Goal: Use online tool/utility: Utilize a website feature to perform a specific function

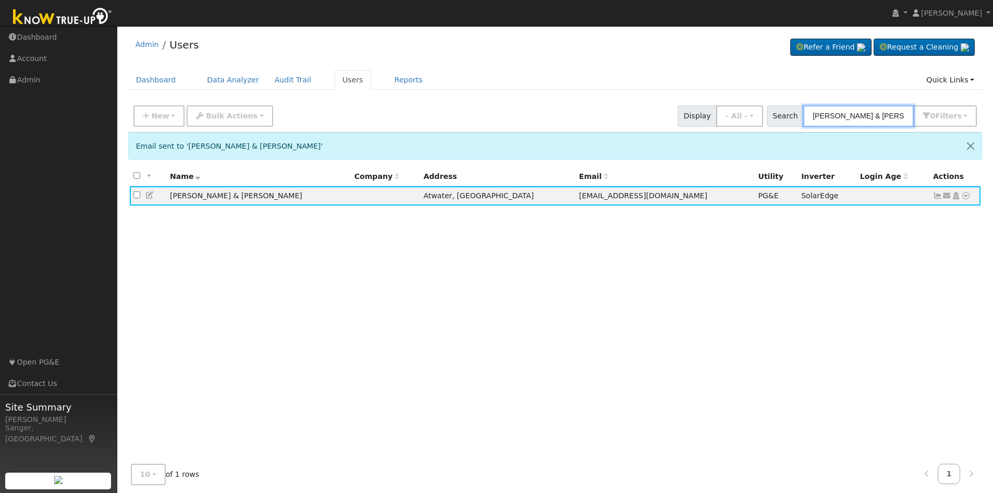
drag, startPoint x: 904, startPoint y: 115, endPoint x: 797, endPoint y: 119, distance: 107.0
click at [797, 120] on div "Search [PERSON_NAME] & [PERSON_NAME] 0 Filter s My accounts Role Show - All - S…" at bounding box center [872, 115] width 211 height 21
paste input "[PERSON_NAME]"
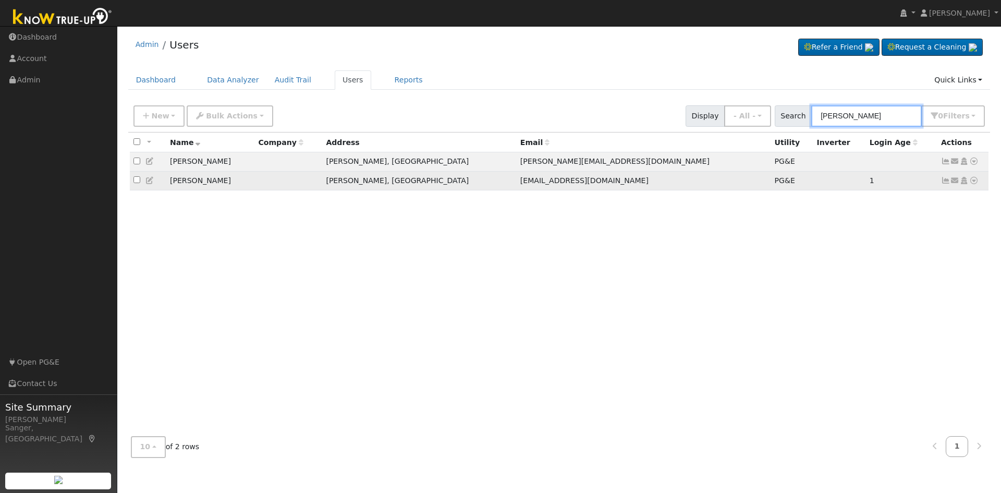
type input "[PERSON_NAME]"
click at [975, 182] on icon at bounding box center [973, 180] width 9 height 7
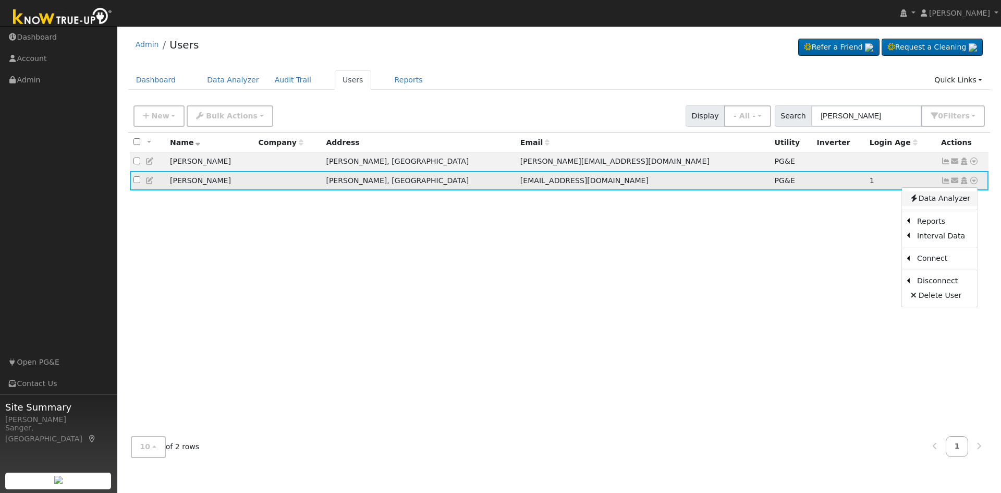
click at [943, 200] on link "Data Analyzer" at bounding box center [940, 198] width 76 height 15
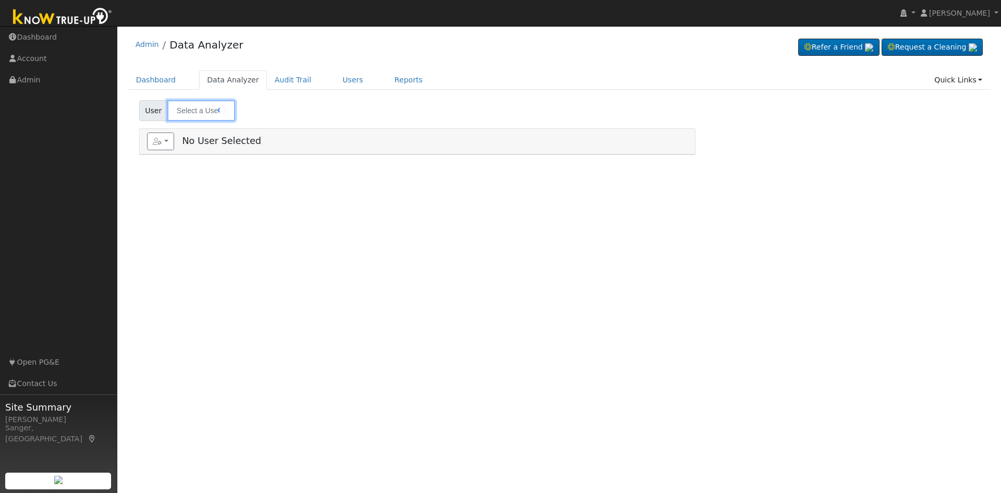
type input "[PERSON_NAME]"
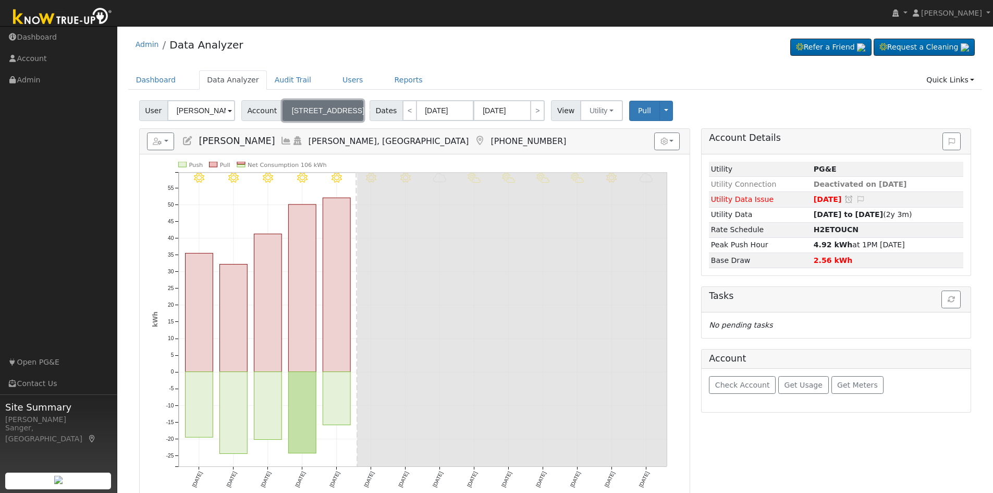
click at [310, 111] on span "[STREET_ADDRESS]" at bounding box center [328, 110] width 72 height 8
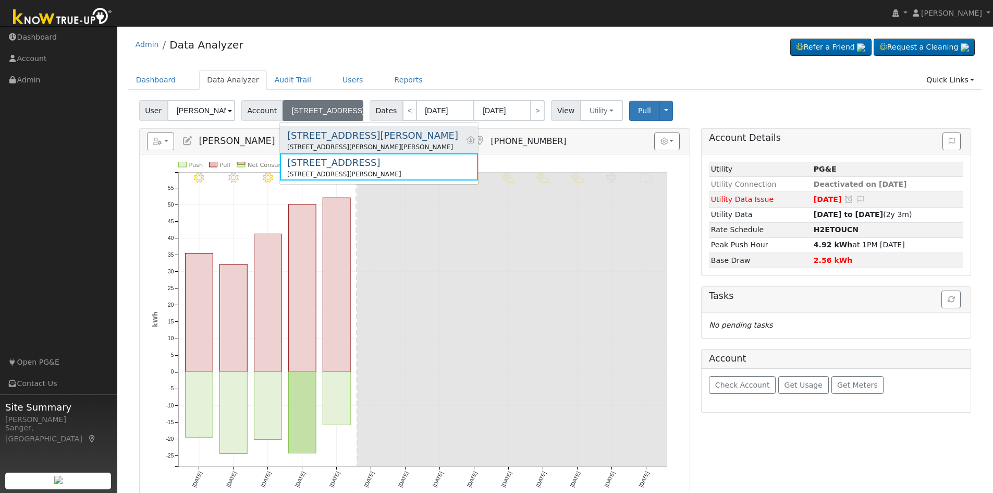
click at [312, 142] on div "[STREET_ADDRESS][PERSON_NAME][PERSON_NAME]" at bounding box center [372, 146] width 171 height 9
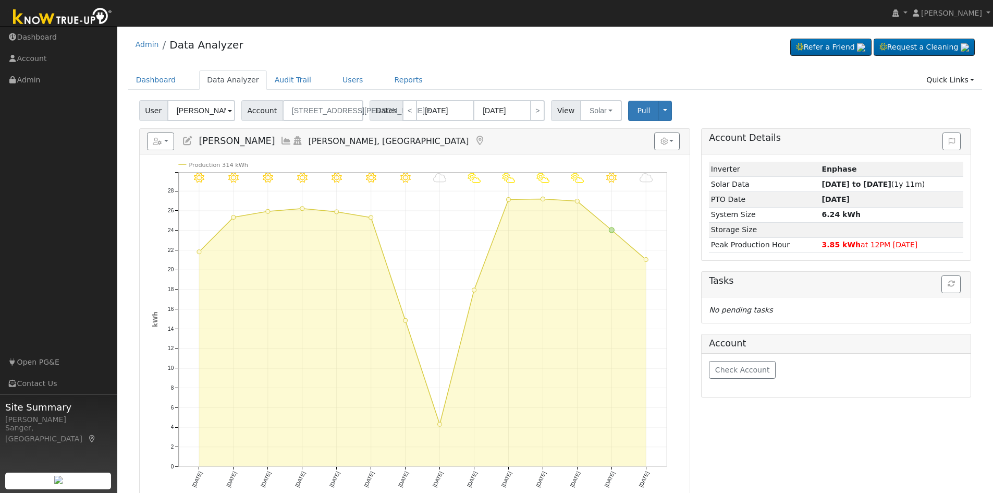
click at [281, 141] on icon at bounding box center [286, 140] width 11 height 9
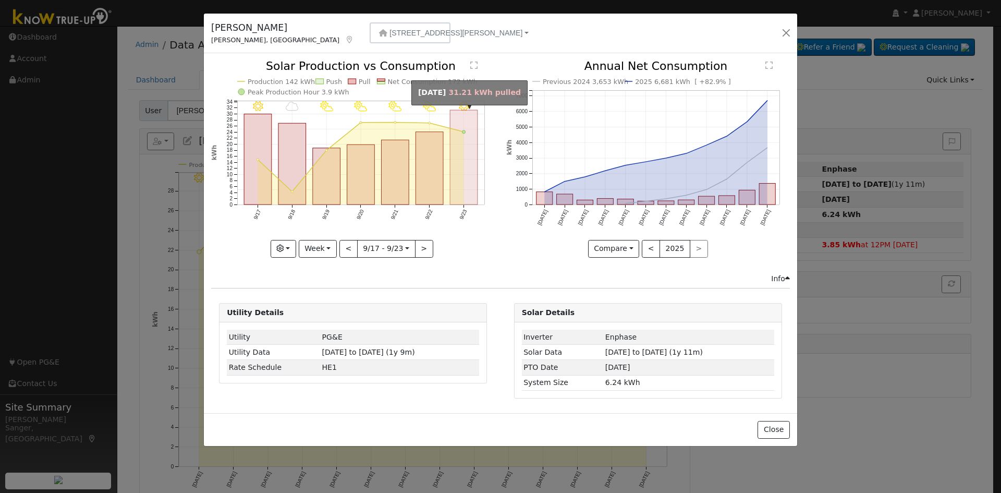
click at [453, 171] on rect "onclick=""" at bounding box center [465, 157] width 28 height 94
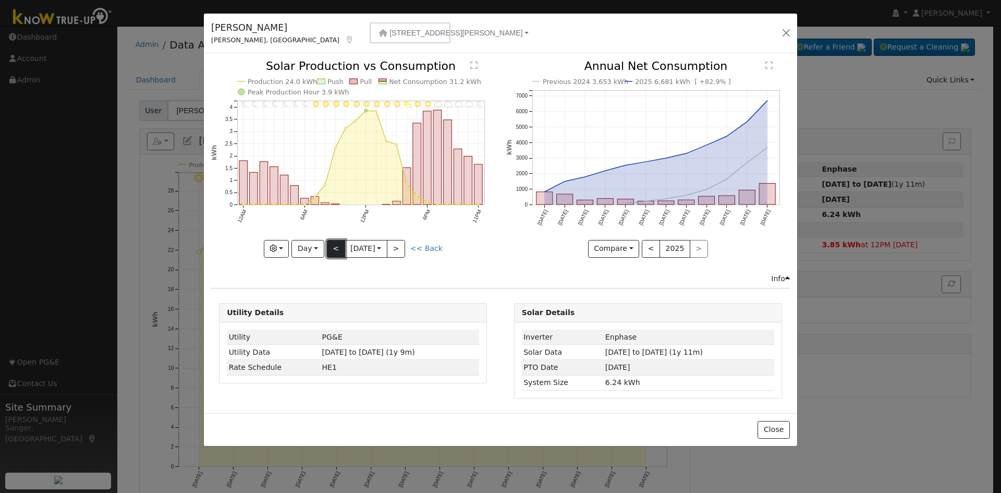
click at [336, 251] on button "<" at bounding box center [336, 249] width 18 height 18
type input "2025-09-22"
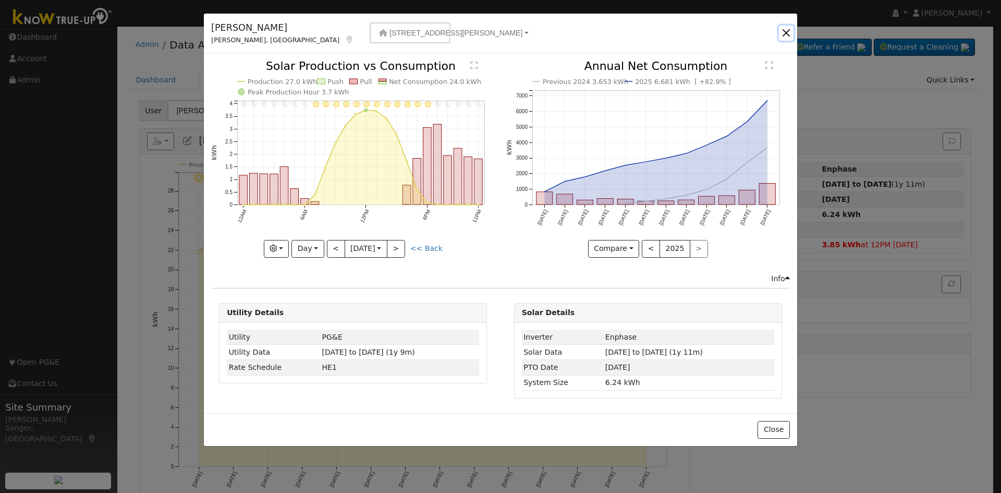
click at [785, 32] on button "button" at bounding box center [786, 33] width 15 height 15
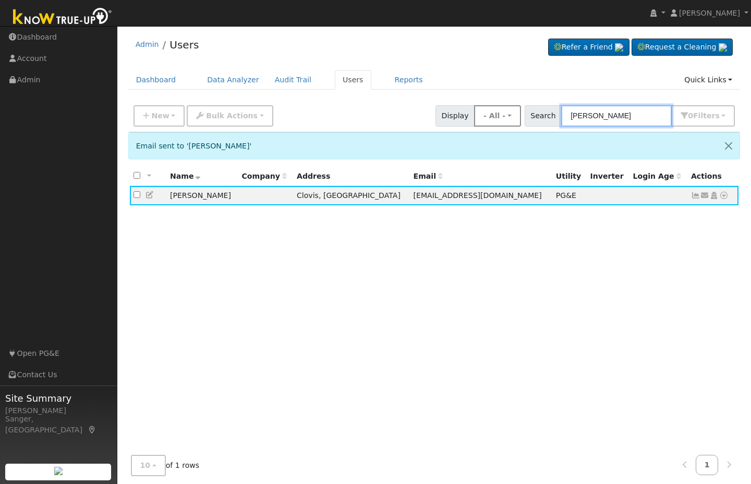
drag, startPoint x: 644, startPoint y: 116, endPoint x: 501, endPoint y: 118, distance: 142.9
click at [501, 118] on div "New Add User Quick Add Quick Connect Quick Convert Lead Bulk Actions Send Email…" at bounding box center [433, 114] width 605 height 25
paste input "Gilbert Guzman"
type input "Gilbert Guzman"
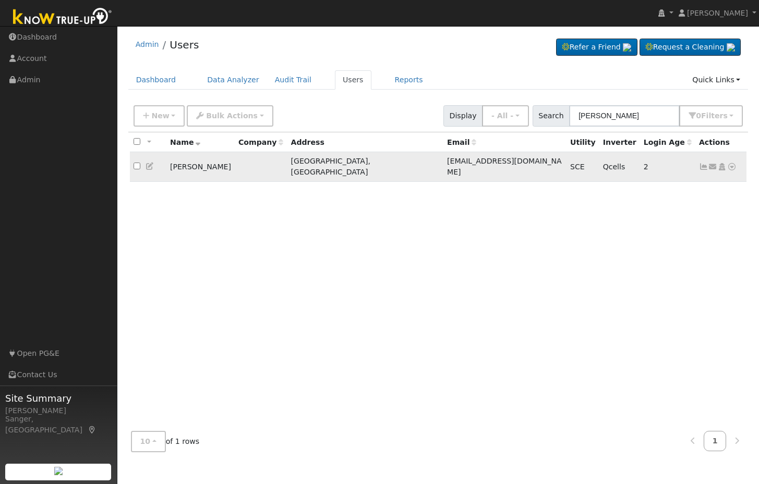
click at [704, 163] on icon at bounding box center [703, 166] width 9 height 7
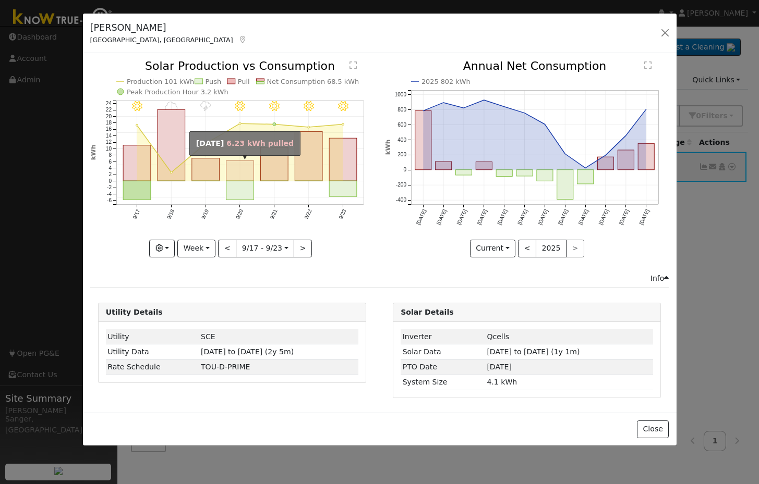
click at [244, 178] on rect "onclick=""" at bounding box center [240, 171] width 28 height 20
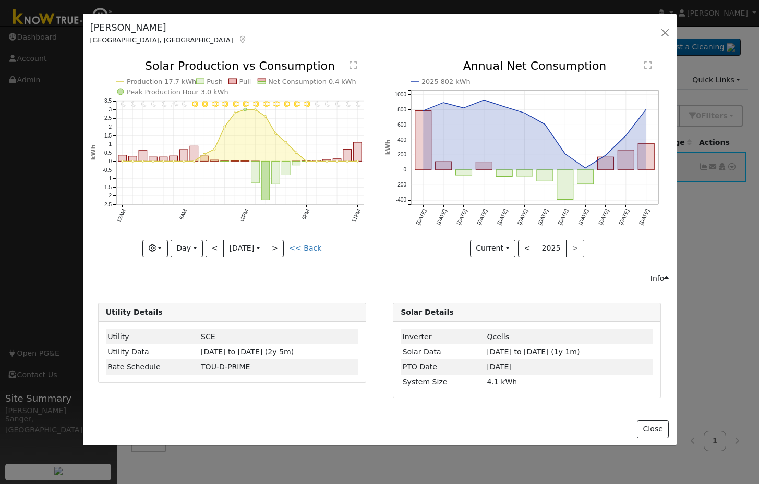
click at [302, 245] on link "<< Back" at bounding box center [305, 248] width 32 height 8
type input "2025-09-17"
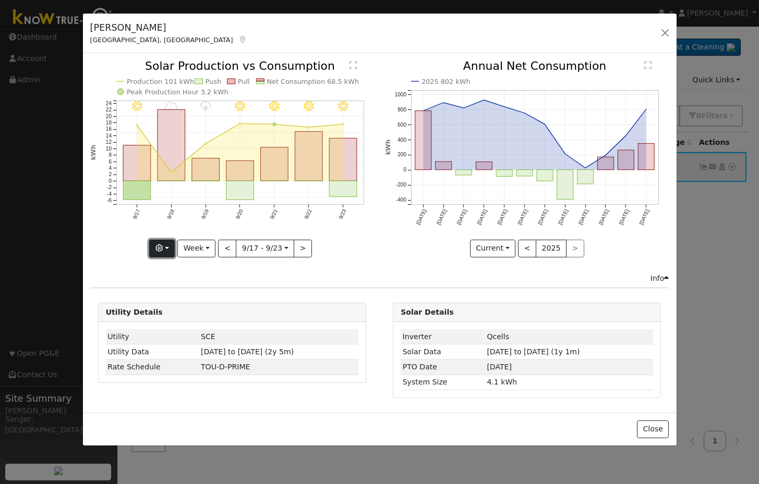
click at [159, 246] on icon "button" at bounding box center [158, 248] width 7 height 7
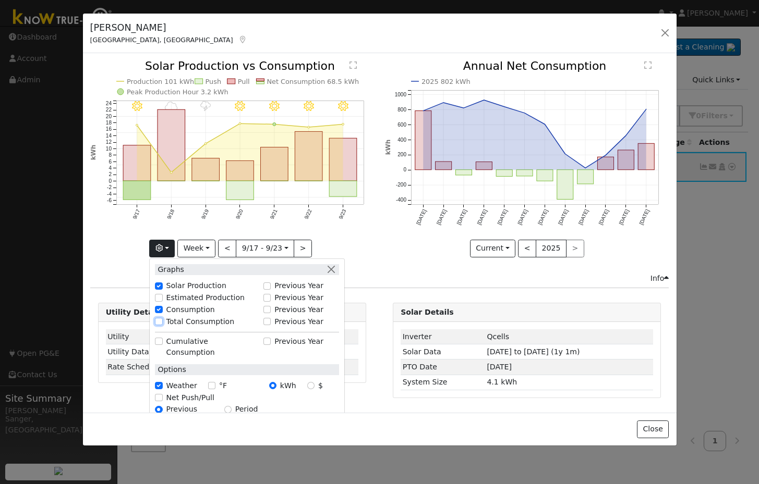
click at [161, 321] on input "Total Consumption" at bounding box center [158, 321] width 7 height 7
checkbox input "true"
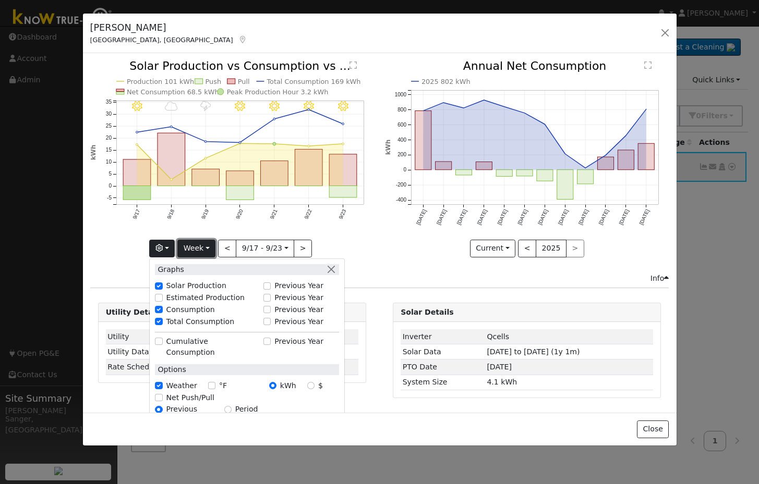
click at [198, 248] on button "Week" at bounding box center [196, 249] width 38 height 18
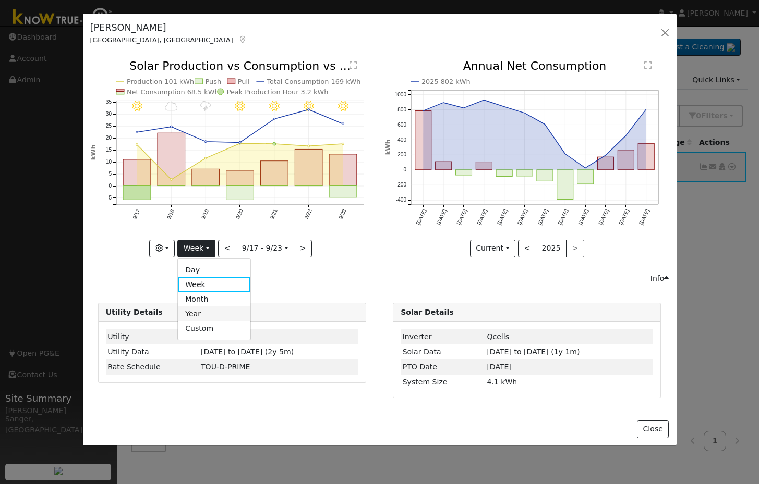
click at [204, 311] on link "Year" at bounding box center [214, 314] width 72 height 15
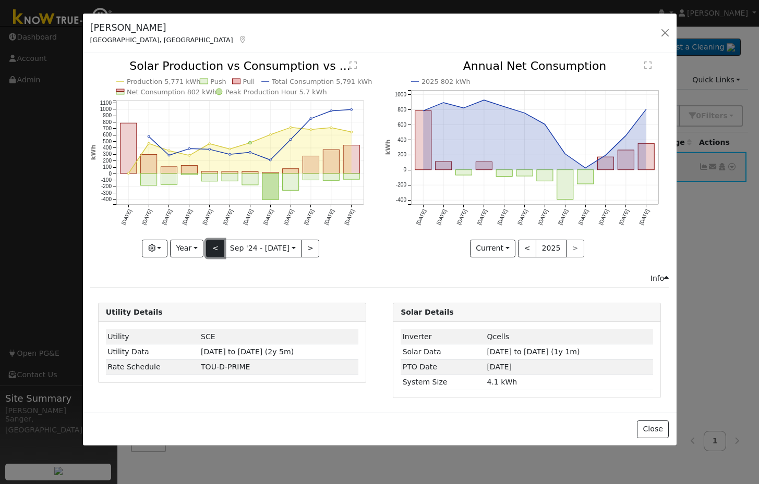
click at [220, 245] on button "<" at bounding box center [215, 249] width 18 height 18
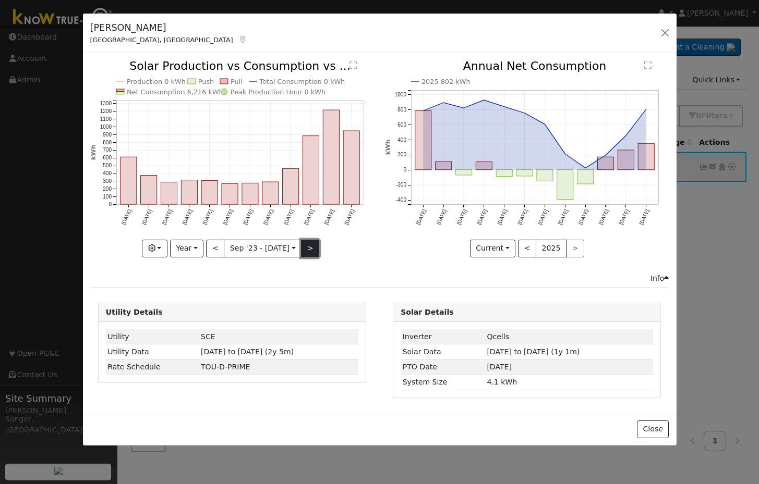
click at [306, 248] on button ">" at bounding box center [310, 249] width 18 height 18
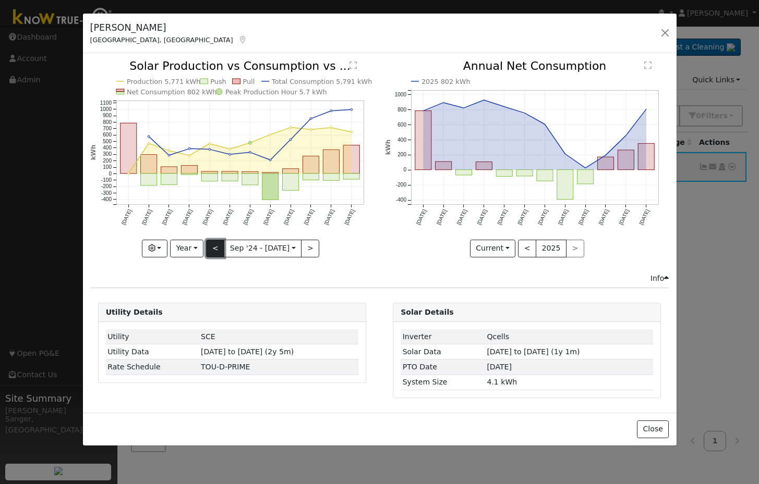
click at [214, 250] on button "<" at bounding box center [215, 249] width 18 height 18
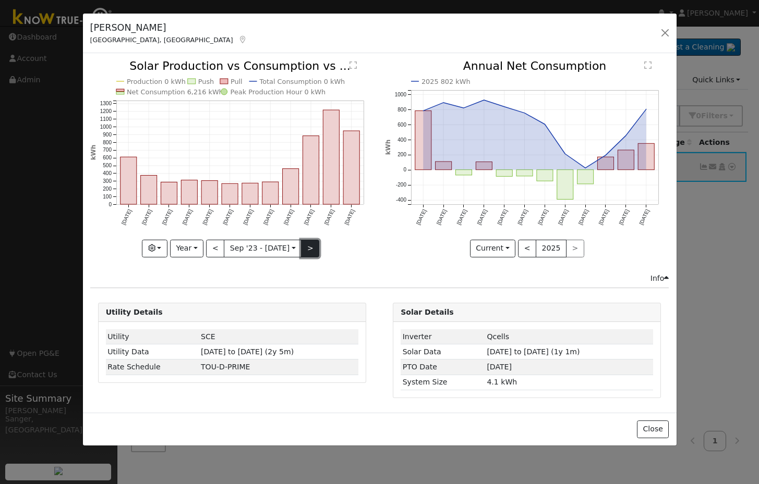
click at [306, 247] on button ">" at bounding box center [310, 249] width 18 height 18
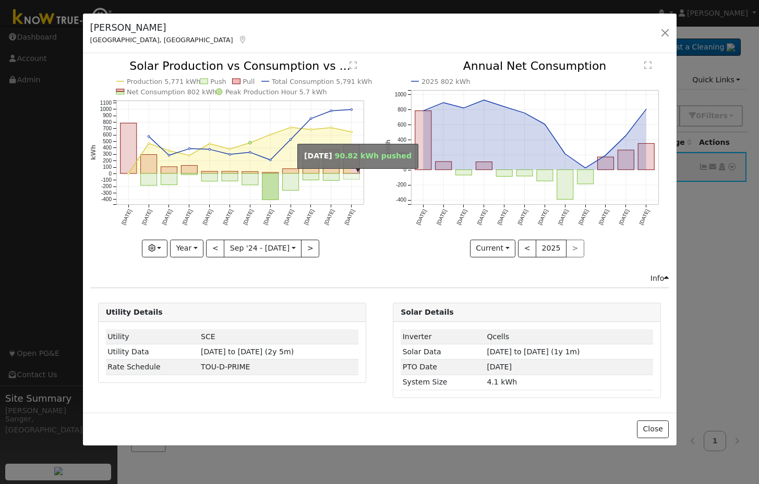
click at [349, 176] on rect "onclick=""" at bounding box center [351, 177] width 16 height 6
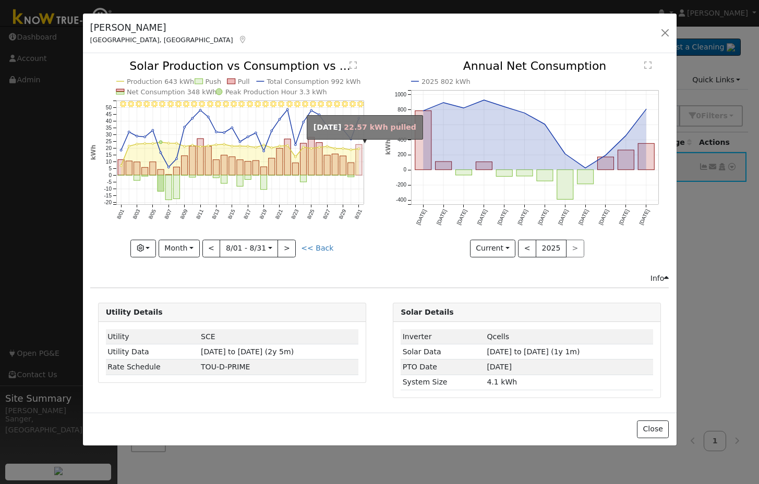
click at [358, 169] on rect "onclick=""" at bounding box center [359, 160] width 6 height 31
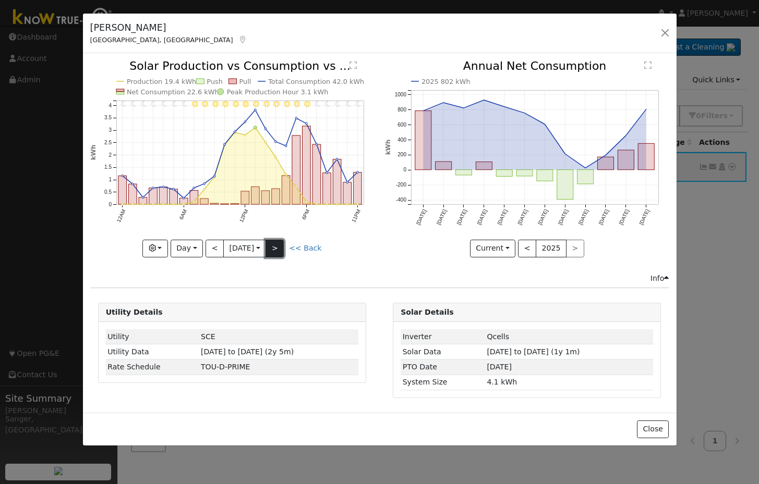
click at [279, 244] on button ">" at bounding box center [274, 249] width 18 height 18
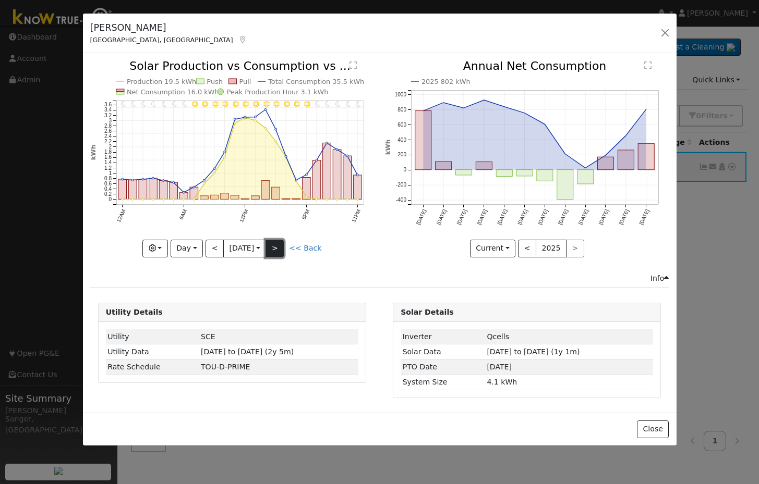
click at [279, 244] on button ">" at bounding box center [274, 249] width 18 height 18
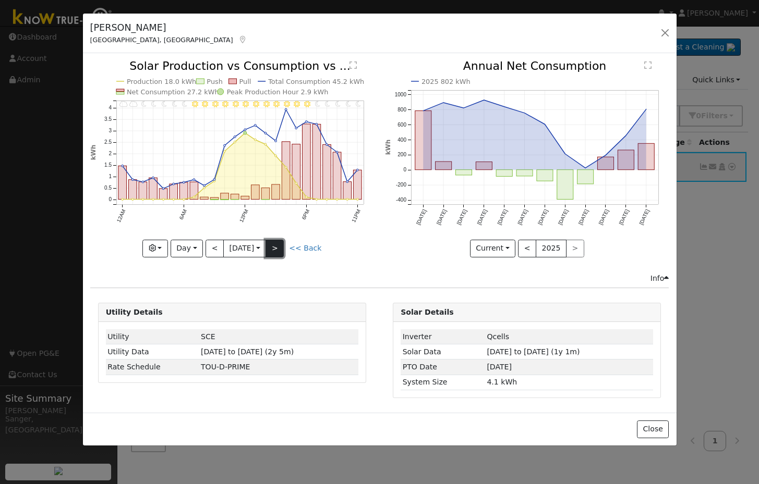
click at [280, 256] on button ">" at bounding box center [274, 249] width 18 height 18
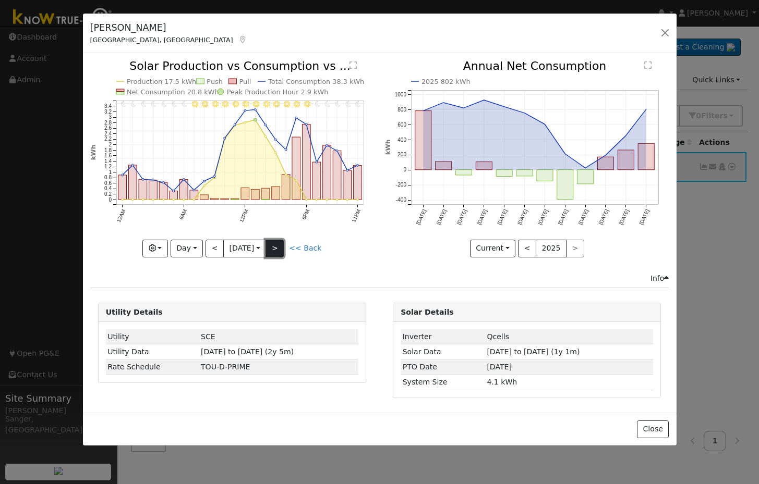
click at [278, 248] on button ">" at bounding box center [274, 249] width 18 height 18
click at [272, 244] on button ">" at bounding box center [274, 249] width 18 height 18
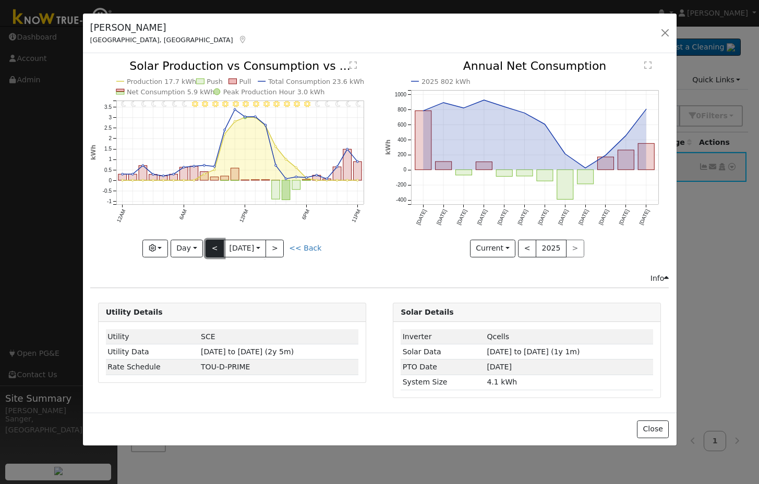
click at [212, 248] on button "<" at bounding box center [214, 249] width 18 height 18
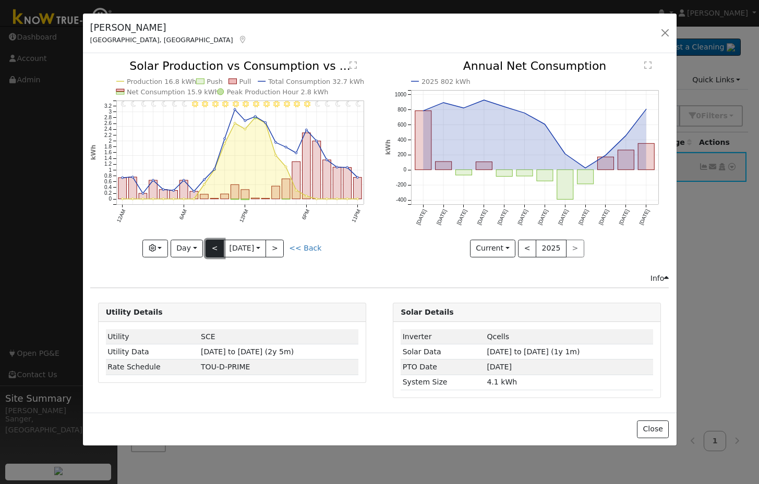
click at [220, 244] on button "<" at bounding box center [214, 249] width 18 height 18
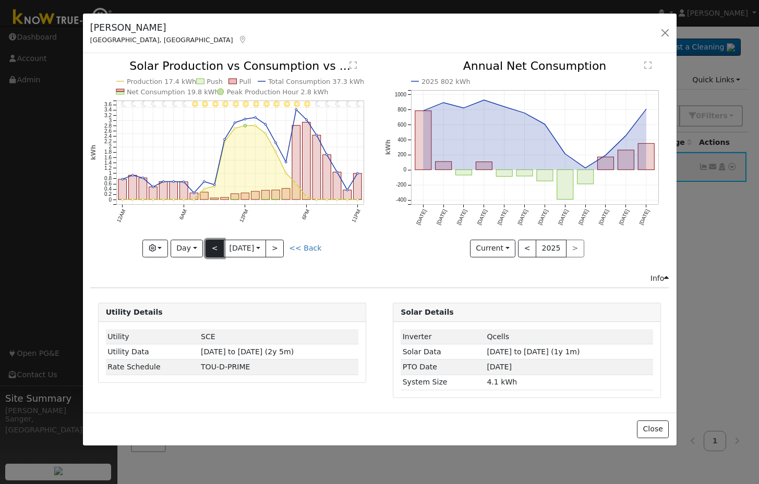
click at [216, 244] on button "<" at bounding box center [214, 249] width 18 height 18
click at [214, 245] on button "<" at bounding box center [214, 249] width 18 height 18
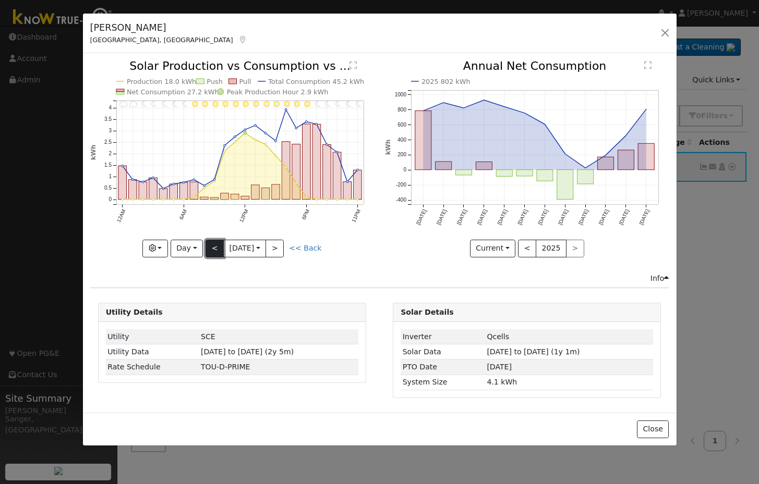
click at [214, 245] on button "<" at bounding box center [214, 249] width 18 height 18
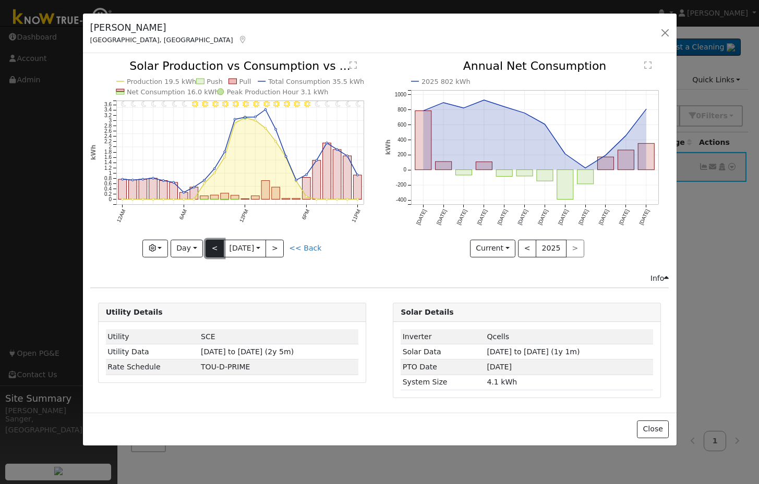
click at [214, 245] on button "<" at bounding box center [214, 249] width 18 height 18
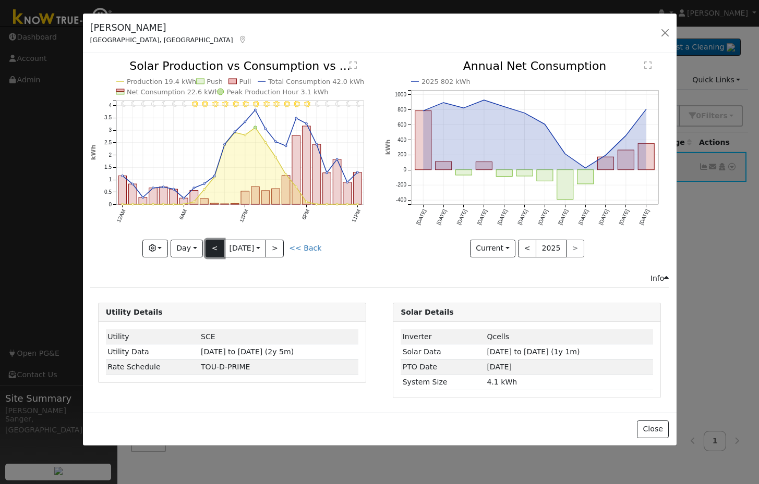
click at [214, 245] on button "<" at bounding box center [214, 249] width 18 height 18
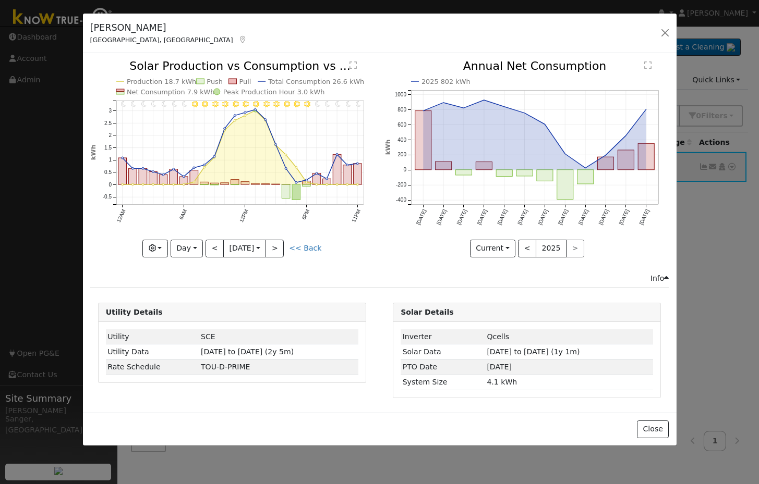
click at [302, 248] on link "<< Back" at bounding box center [305, 248] width 32 height 8
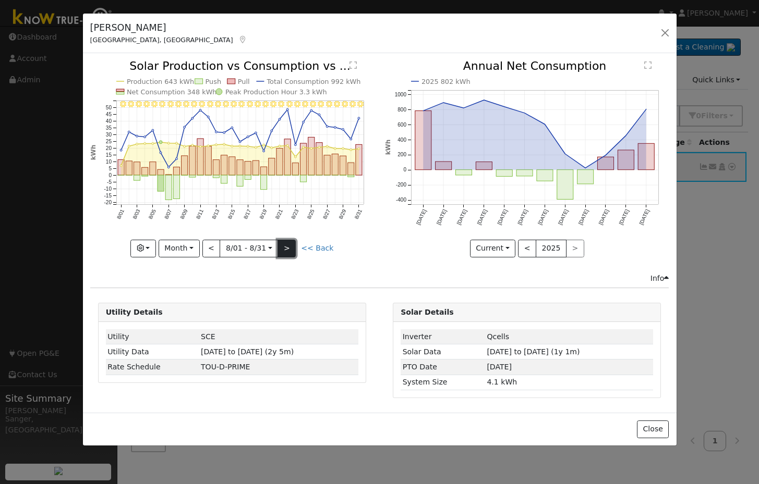
click at [286, 253] on button ">" at bounding box center [286, 249] width 18 height 18
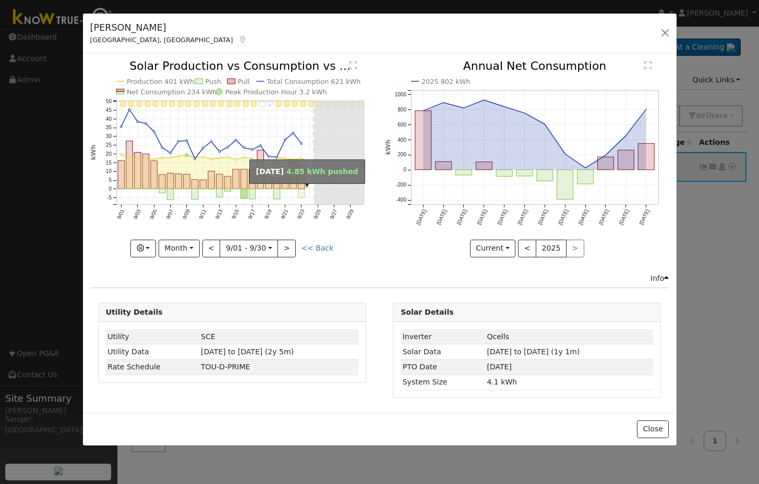
click at [299, 193] on rect "onclick=""" at bounding box center [301, 193] width 7 height 8
type input "2025-09-23"
